Goal: Information Seeking & Learning: Learn about a topic

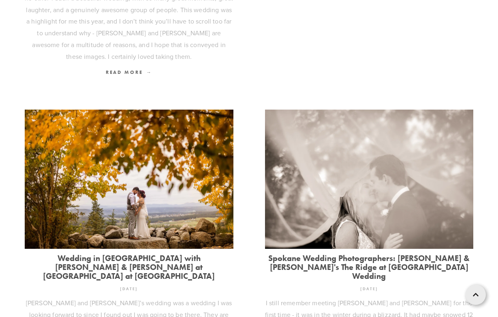
scroll to position [632, 0]
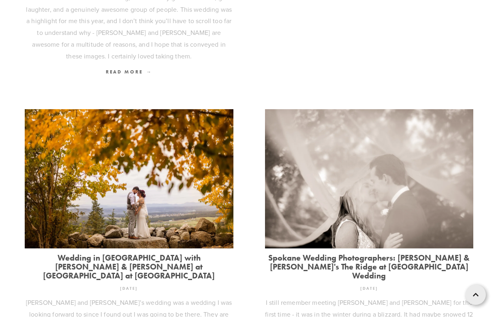
click at [124, 253] on link "Wedding in [GEOGRAPHIC_DATA] with [PERSON_NAME] & [PERSON_NAME] at [GEOGRAPHIC_…" at bounding box center [129, 266] width 209 height 27
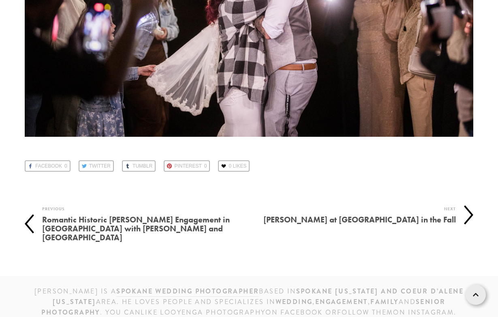
scroll to position [44667, 0]
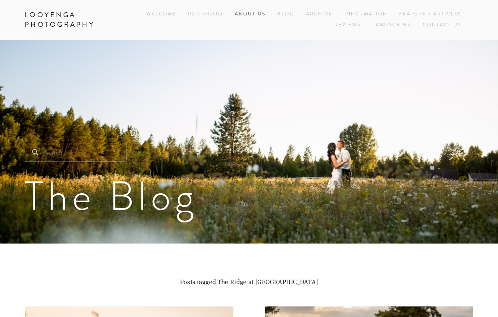
click at [257, 13] on link "About Us" at bounding box center [250, 14] width 31 height 11
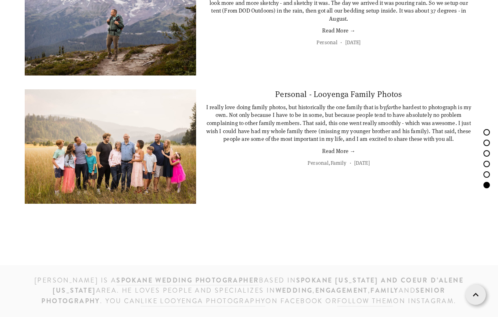
scroll to position [3311, 0]
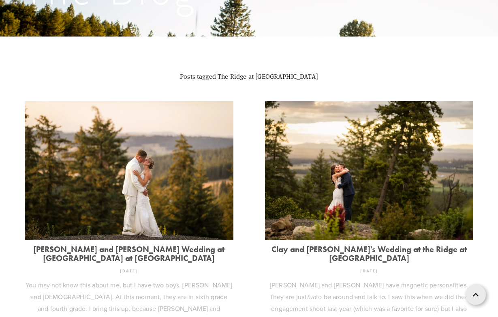
scroll to position [202, 0]
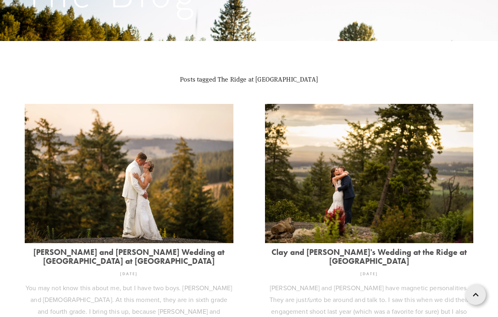
click at [157, 251] on link "[PERSON_NAME] and [PERSON_NAME] Wedding at [GEOGRAPHIC_DATA] at [GEOGRAPHIC_DAT…" at bounding box center [129, 256] width 209 height 18
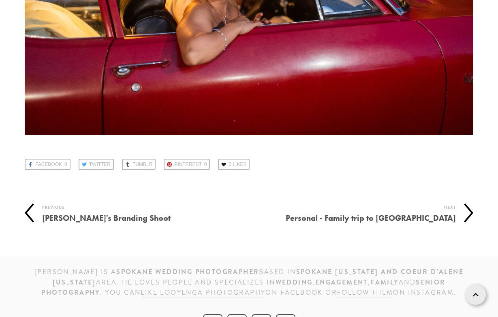
scroll to position [56031, 0]
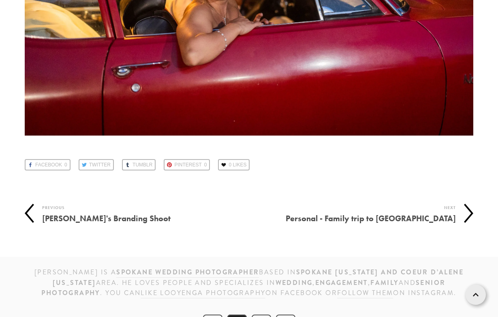
click at [471, 204] on polyline at bounding box center [469, 213] width 8 height 18
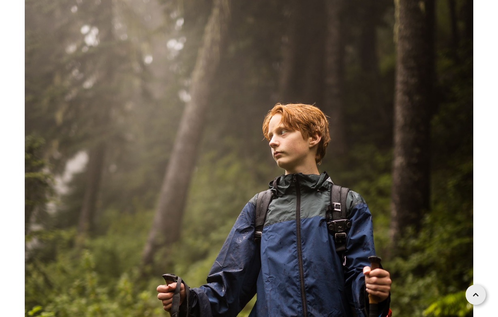
scroll to position [6180, 0]
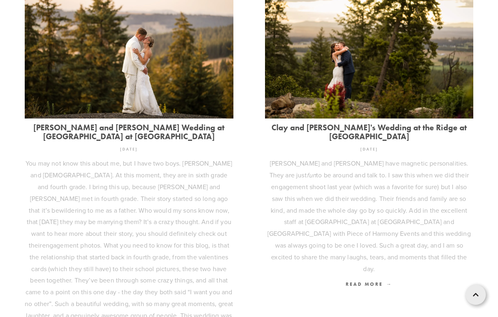
scroll to position [325, 0]
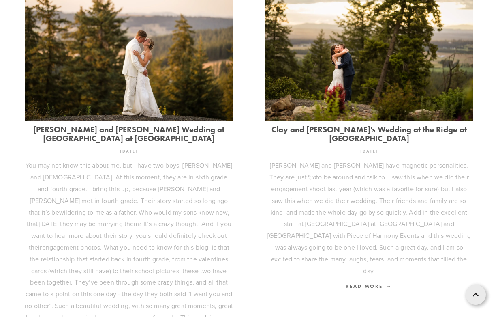
click at [208, 117] on img at bounding box center [129, 50] width 209 height 139
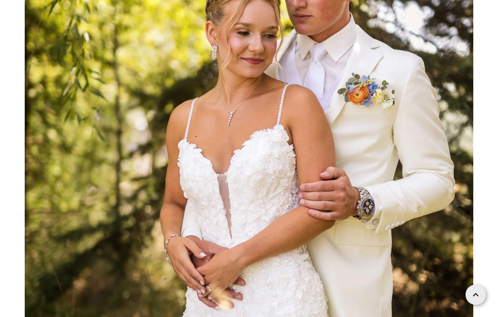
scroll to position [21745, 0]
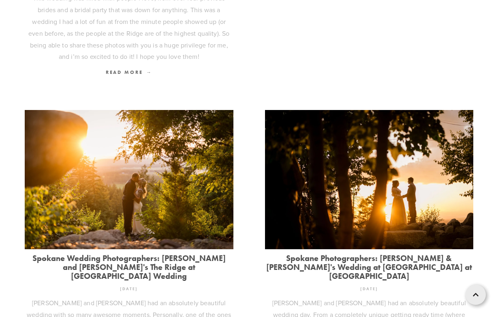
scroll to position [1030, 0]
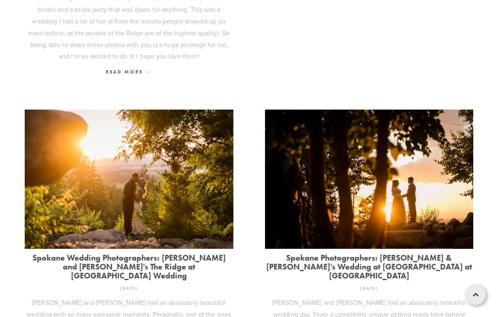
click at [164, 253] on link "Spokane Wedding Photographers: [PERSON_NAME] and [PERSON_NAME]'s The Ridge at […" at bounding box center [129, 266] width 209 height 27
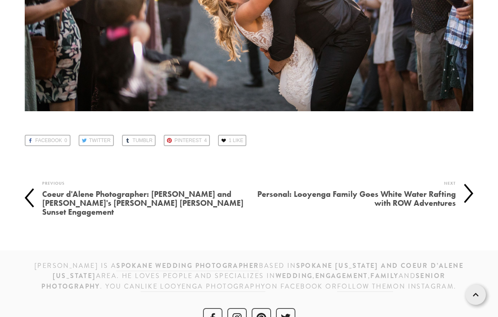
scroll to position [55129, 0]
